Goal: Task Accomplishment & Management: Manage account settings

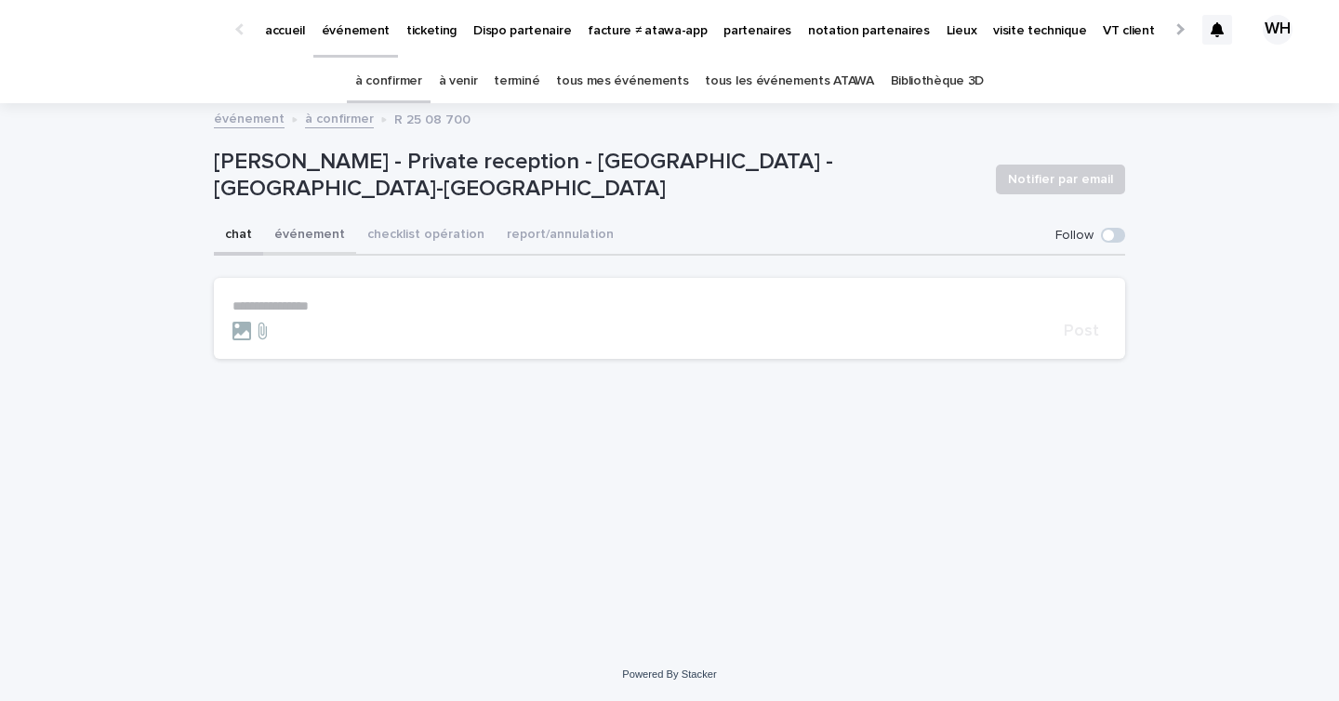
click at [305, 236] on button "événement" at bounding box center [309, 236] width 93 height 39
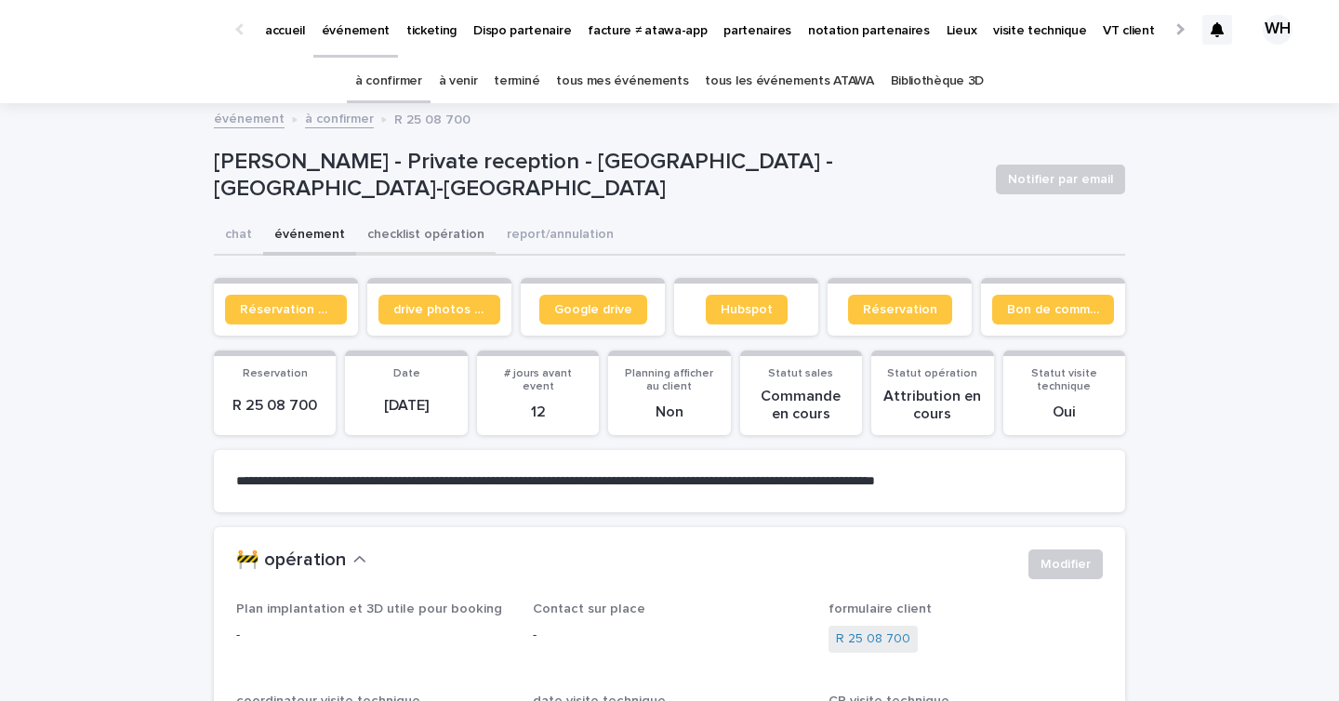
click at [412, 241] on button "checklist opération" at bounding box center [425, 236] width 139 height 39
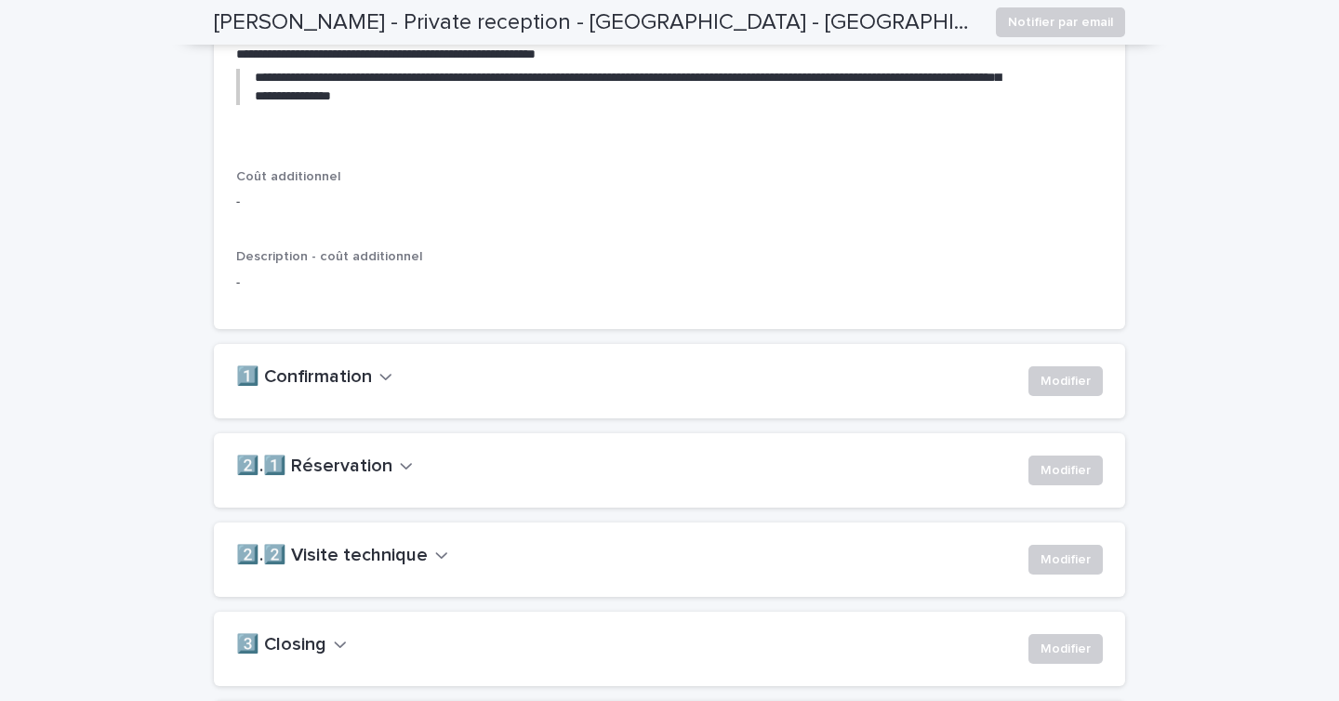
scroll to position [1092, 0]
click at [1058, 390] on span "Modifier" at bounding box center [1065, 380] width 50 height 19
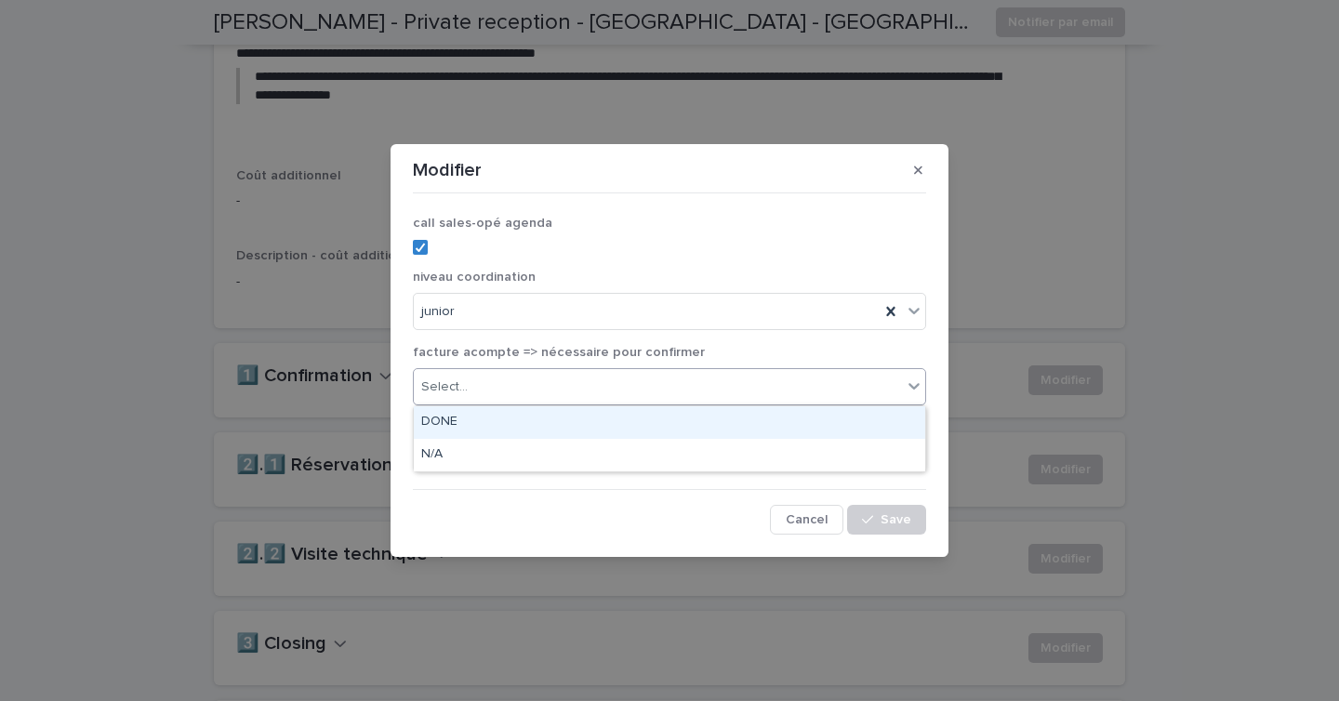
click at [536, 377] on div "Select..." at bounding box center [658, 387] width 488 height 31
click at [462, 417] on div "DONE" at bounding box center [669, 422] width 511 height 33
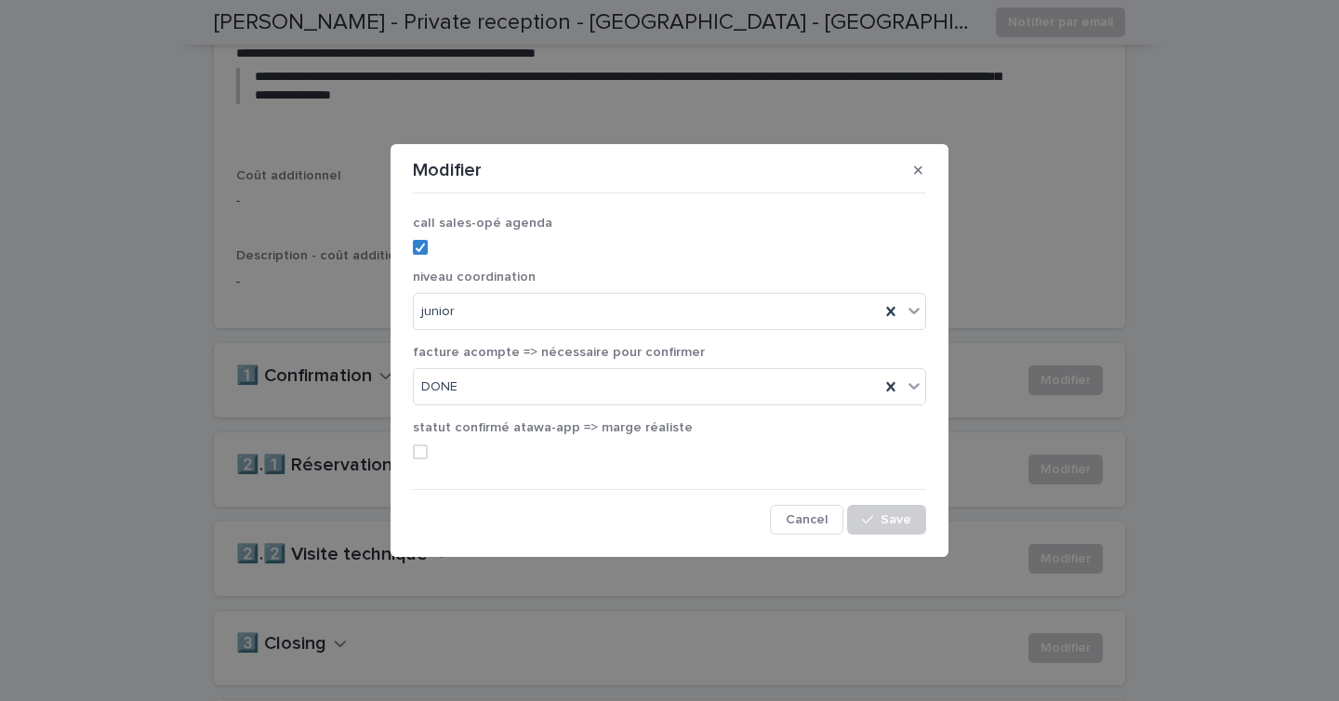
click at [429, 455] on label at bounding box center [669, 451] width 513 height 15
click at [870, 516] on icon "button" at bounding box center [867, 519] width 11 height 13
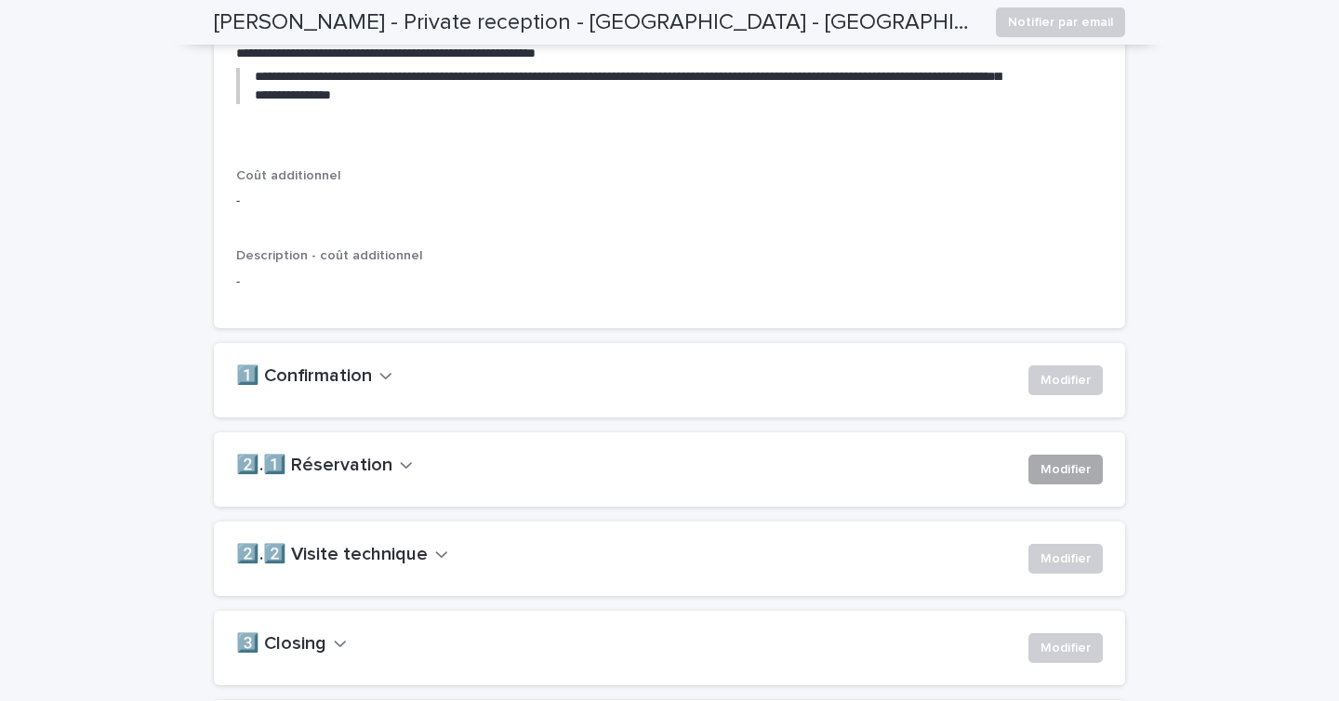
click at [1065, 479] on span "Modifier" at bounding box center [1065, 469] width 50 height 19
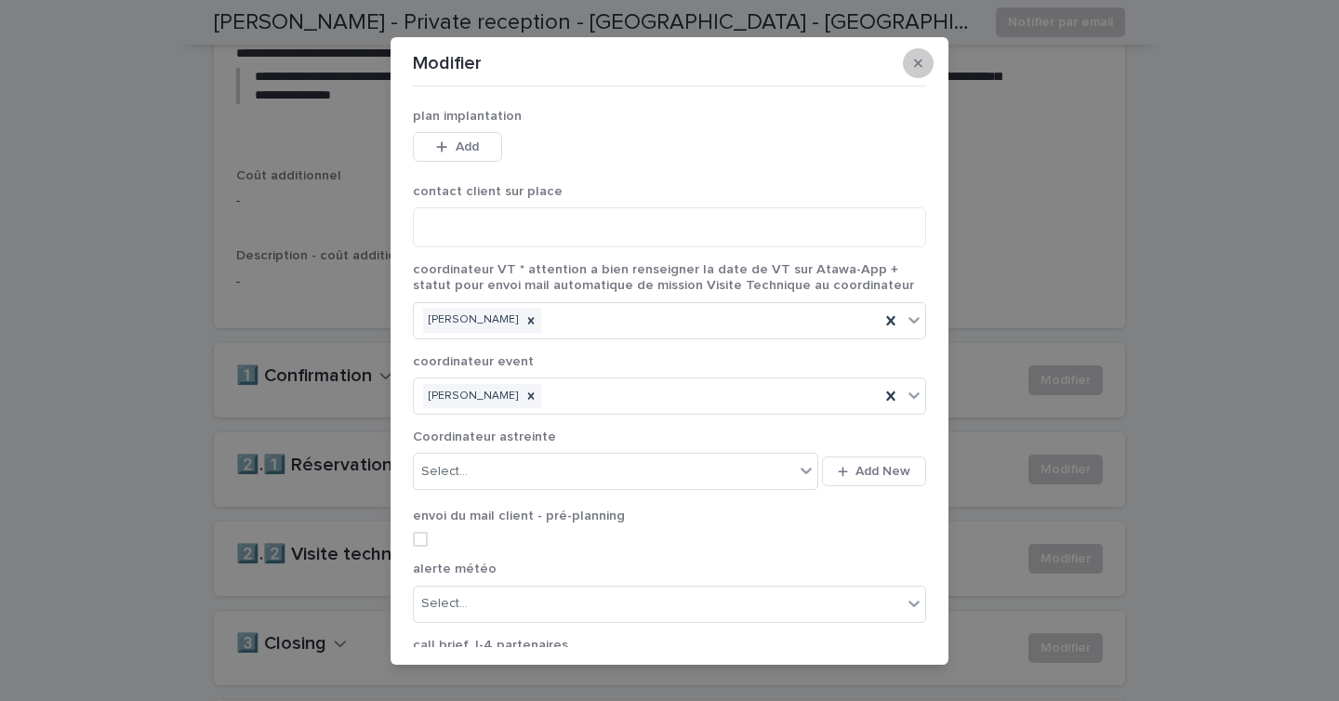
click at [915, 72] on button "button" at bounding box center [918, 63] width 31 height 30
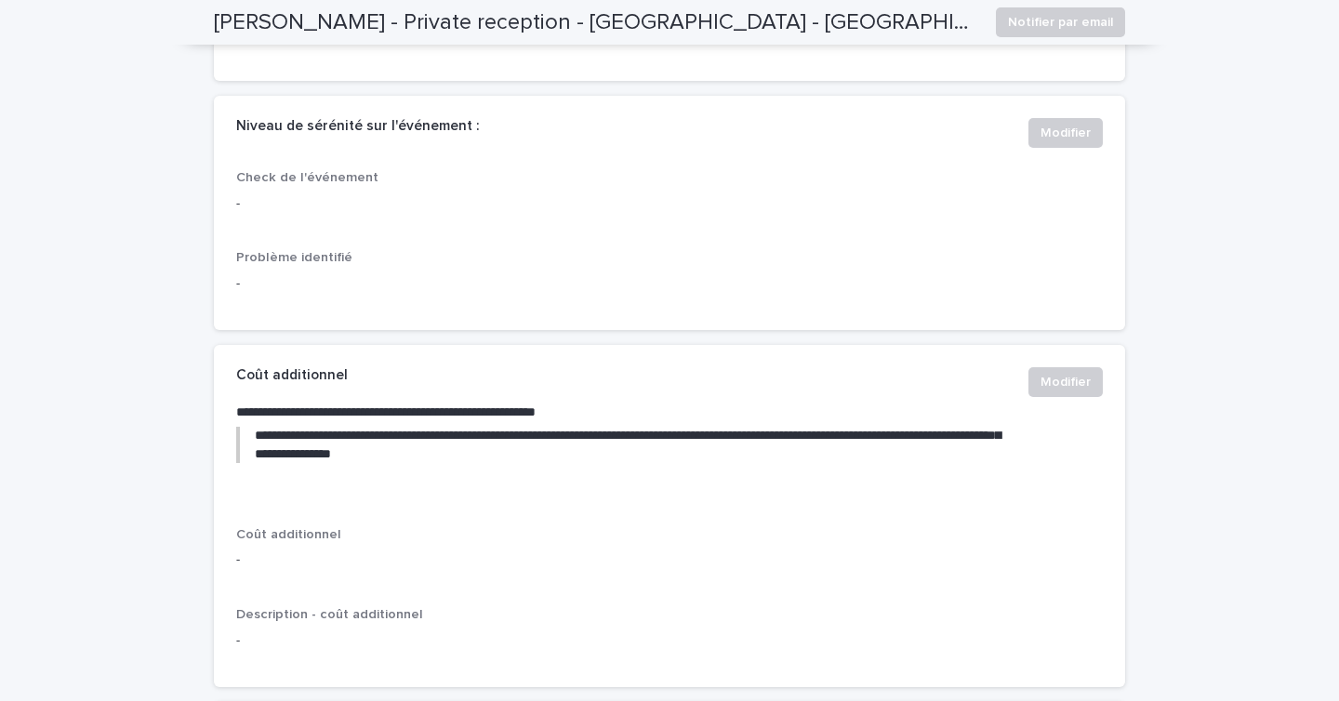
scroll to position [0, 0]
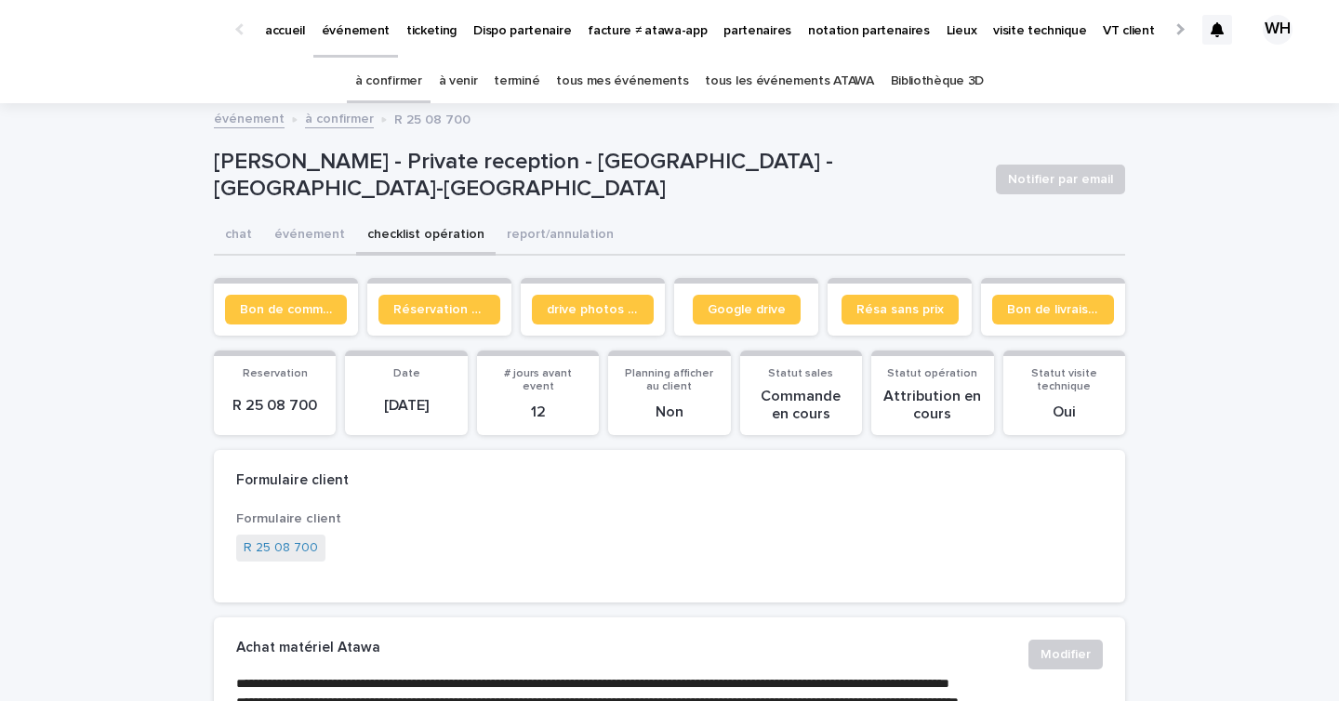
click at [339, 23] on p "événement" at bounding box center [356, 19] width 68 height 39
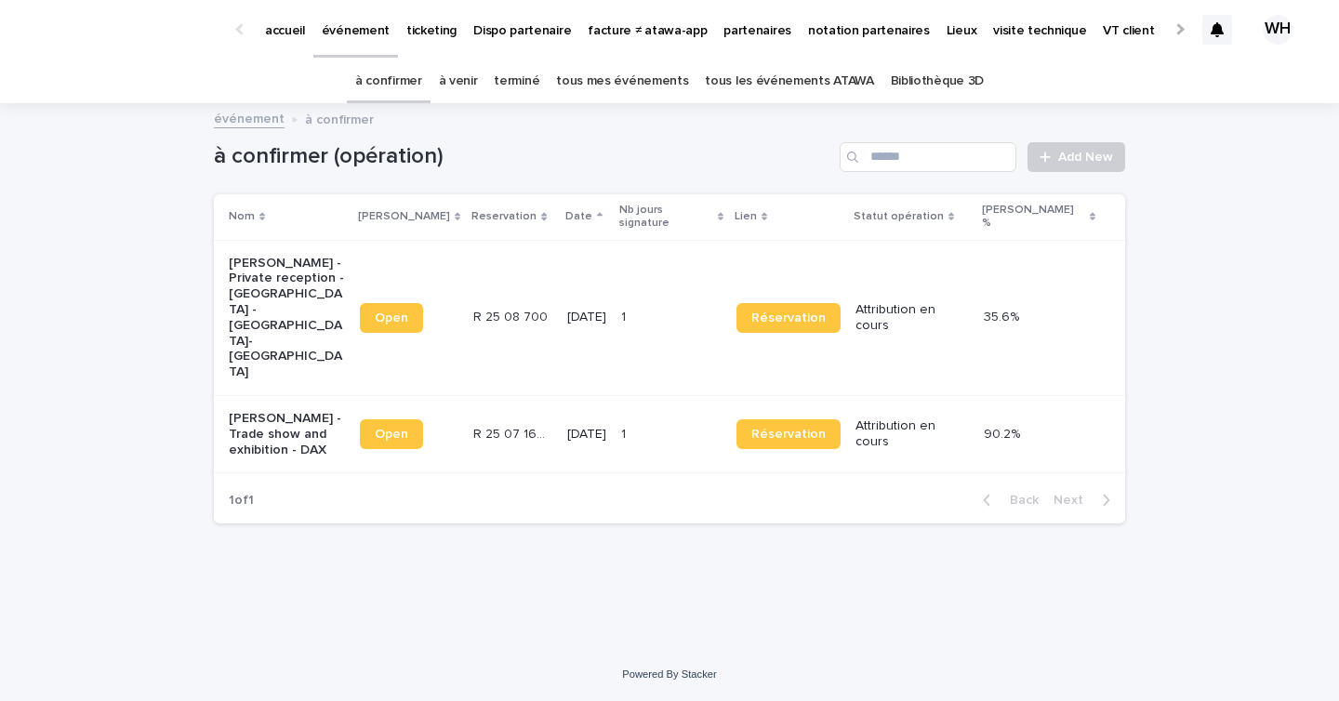
click at [484, 298] on td "R 25 08 700 R 25 08 700" at bounding box center [513, 317] width 94 height 155
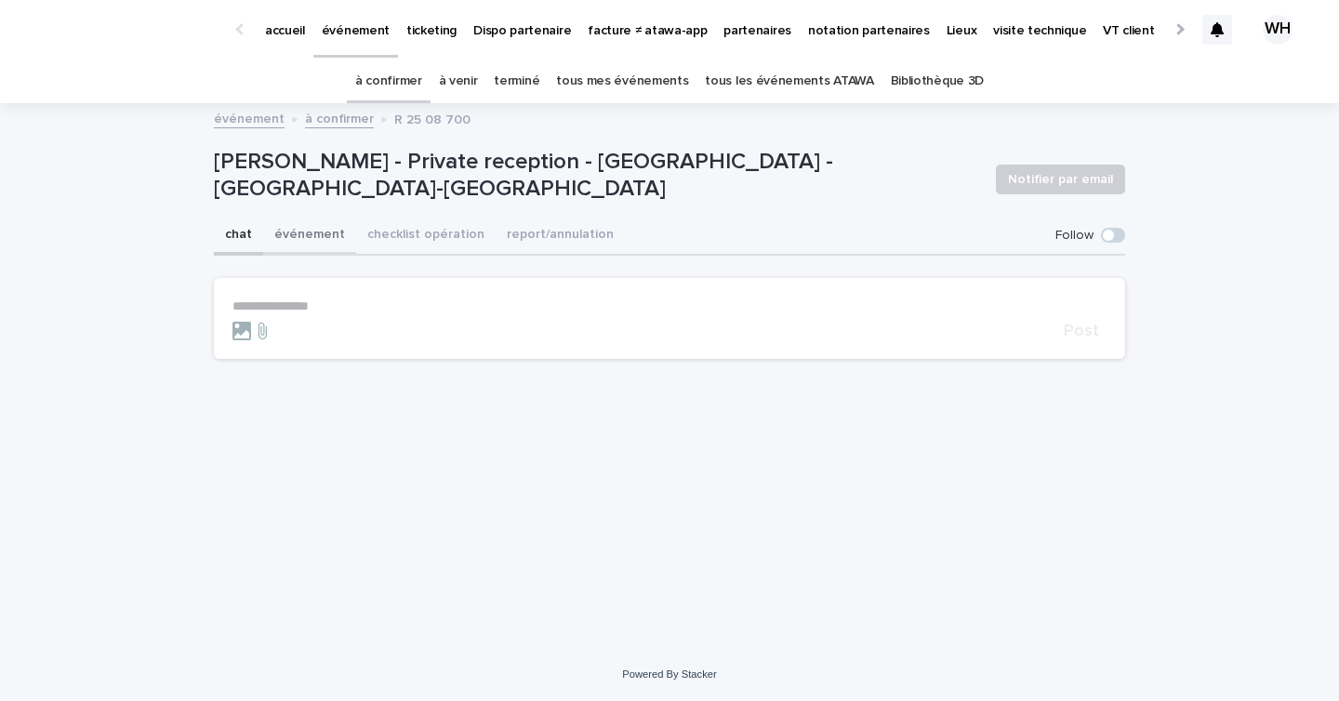
click at [313, 237] on button "événement" at bounding box center [309, 236] width 93 height 39
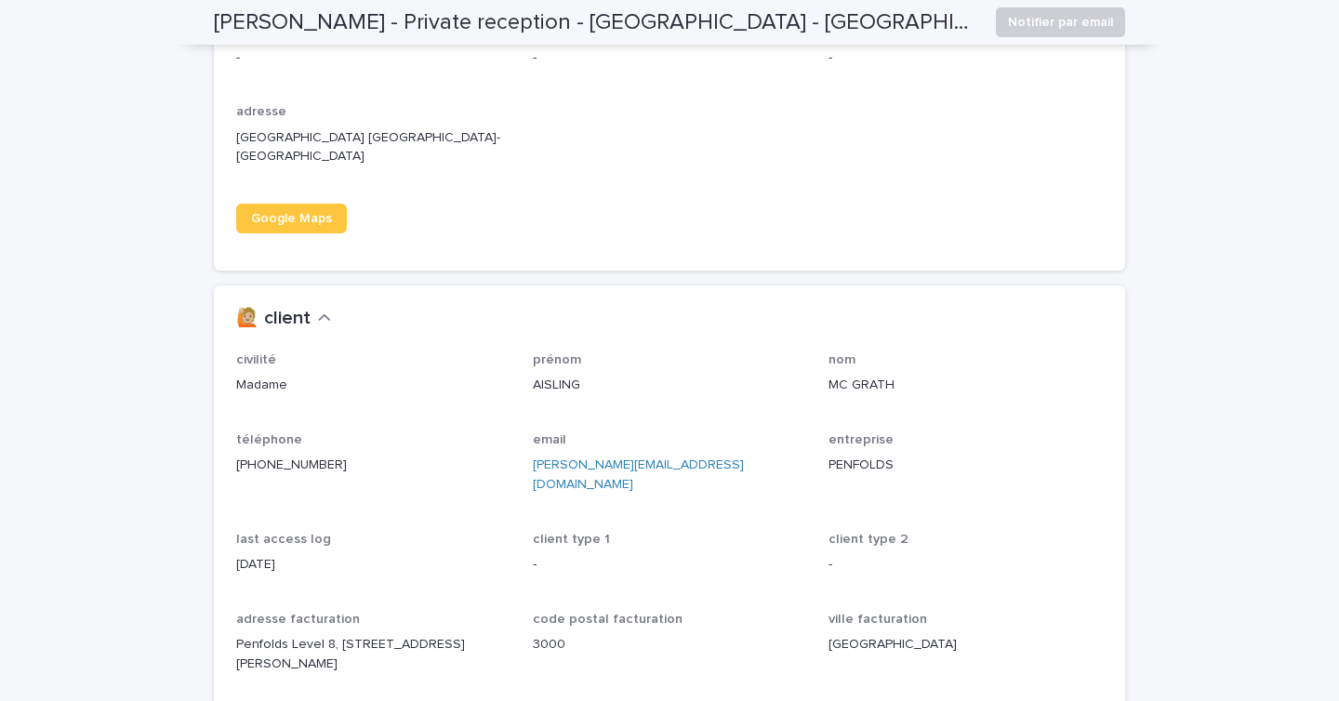
scroll to position [1445, 0]
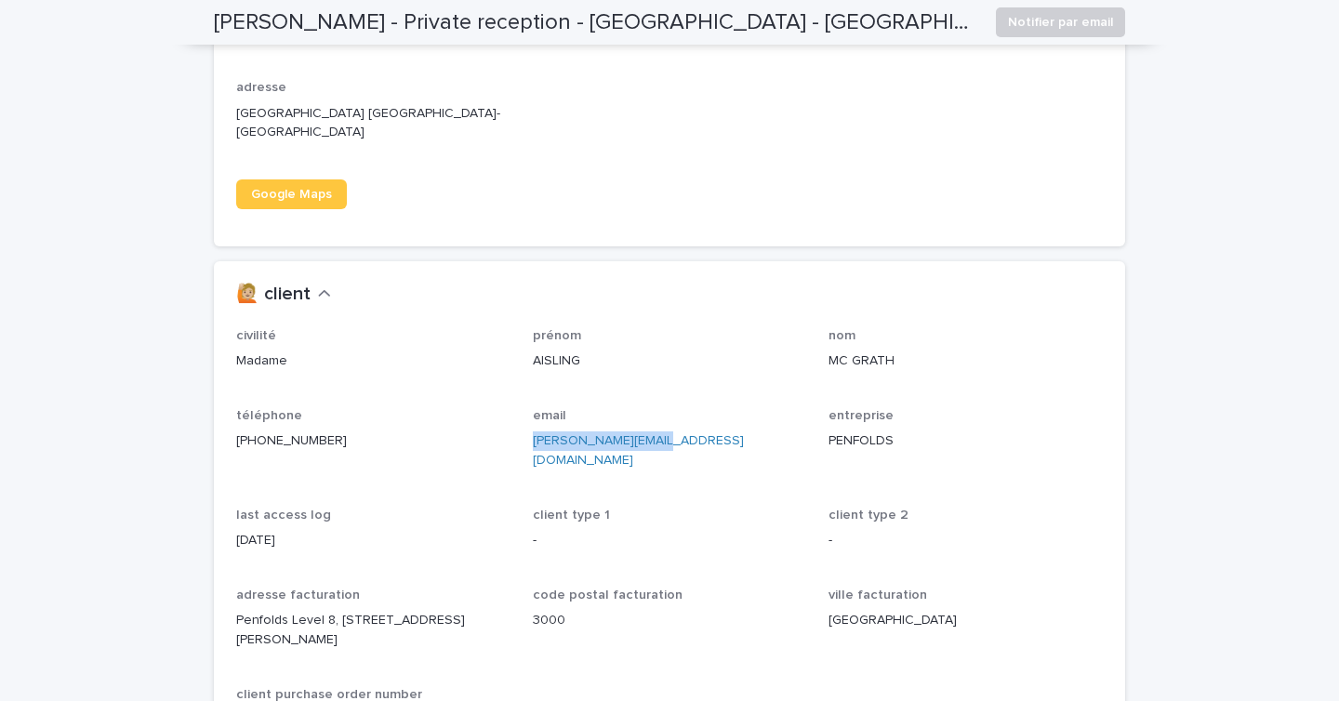
click at [692, 284] on div "🙋🏼 client" at bounding box center [665, 295] width 859 height 22
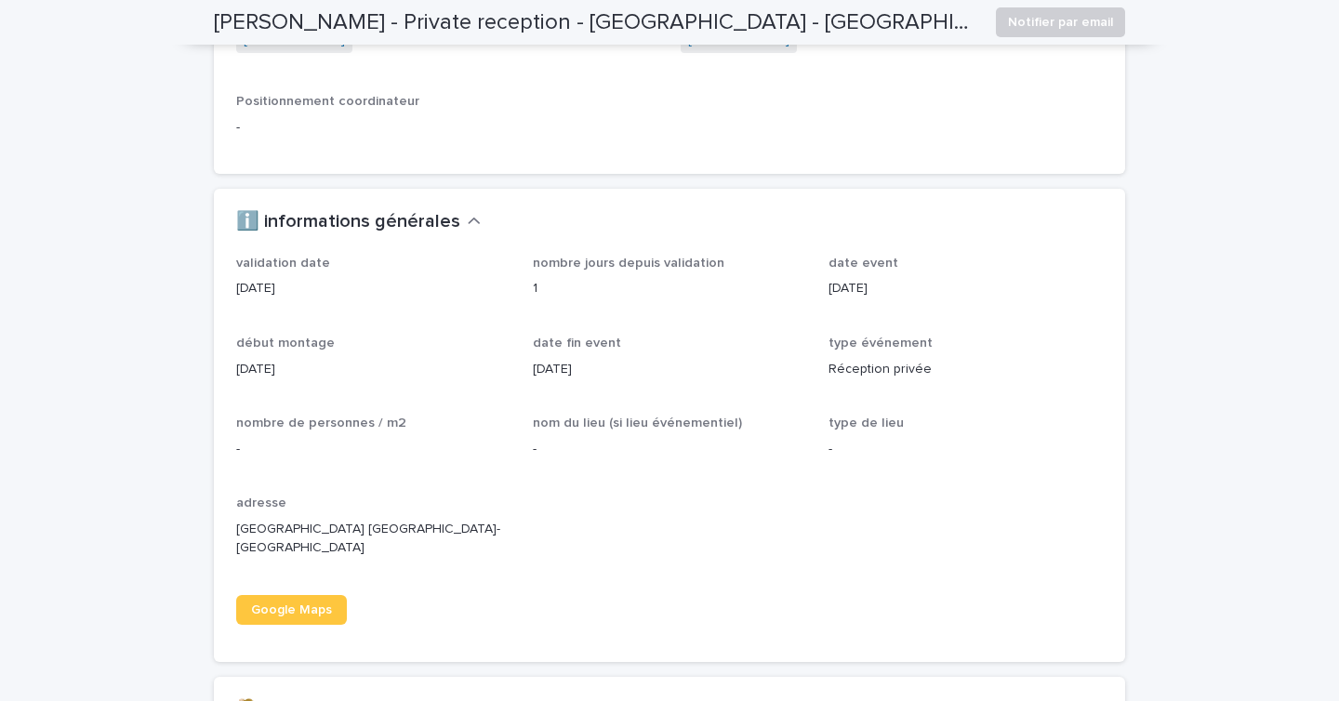
scroll to position [0, 0]
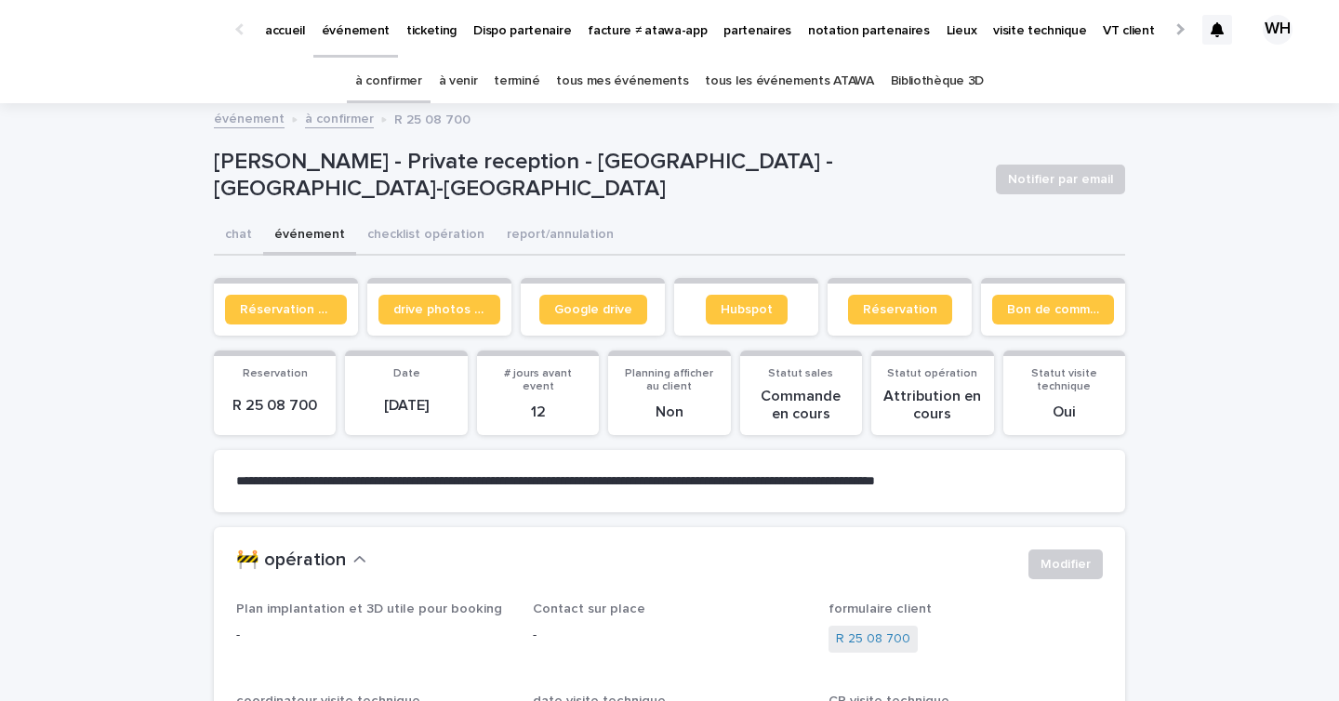
click at [341, 46] on link "événement" at bounding box center [355, 27] width 85 height 55
